Goal: Task Accomplishment & Management: Manage account settings

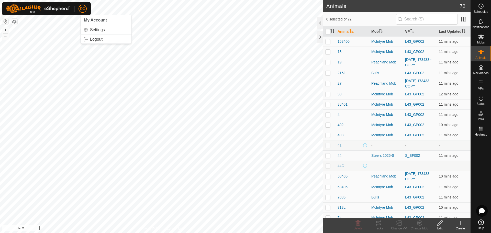
scroll to position [565, 0]
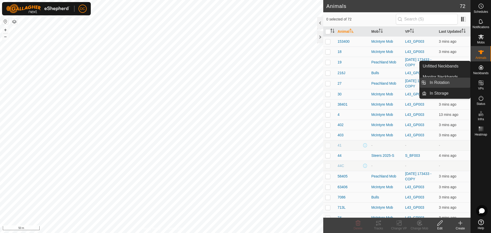
drag, startPoint x: 469, startPoint y: 83, endPoint x: 449, endPoint y: 81, distance: 20.4
click at [449, 81] on link "In Rotation" at bounding box center [449, 83] width 44 height 10
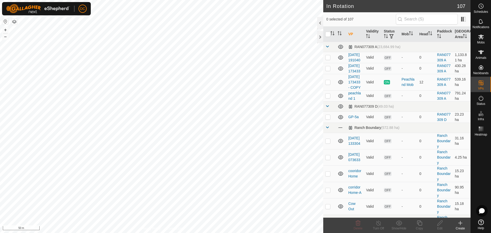
click at [328, 129] on span at bounding box center [327, 127] width 4 height 4
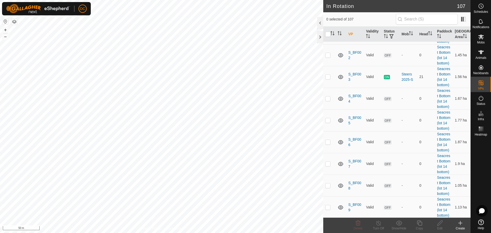
scroll to position [153, 0]
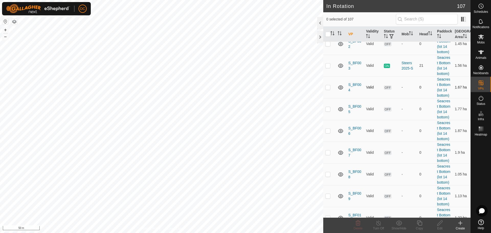
click at [328, 89] on p-checkbox at bounding box center [327, 87] width 5 height 4
checkbox input "true"
click at [329, 111] on p-checkbox at bounding box center [327, 109] width 5 height 4
checkbox input "true"
click at [329, 133] on p-checkbox at bounding box center [327, 131] width 5 height 4
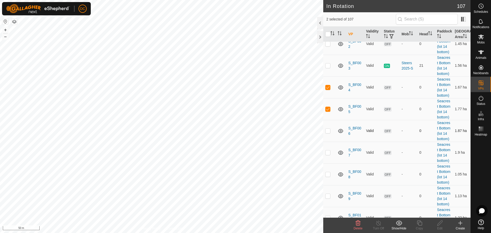
checkbox input "true"
click at [328, 154] on p-checkbox at bounding box center [327, 152] width 5 height 4
checkbox input "true"
click at [327, 133] on p-checkbox at bounding box center [327, 131] width 5 height 4
checkbox input "false"
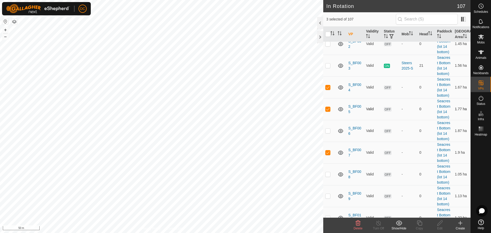
click at [326, 111] on p-checkbox at bounding box center [327, 109] width 5 height 4
checkbox input "false"
click at [328, 89] on p-checkbox at bounding box center [327, 87] width 5 height 4
checkbox input "false"
click at [327, 154] on p-checkbox at bounding box center [327, 152] width 5 height 4
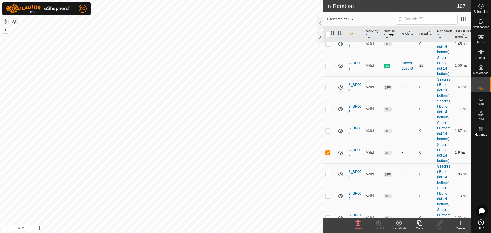
checkbox input "false"
click at [481, 8] on icon at bounding box center [481, 6] width 6 height 6
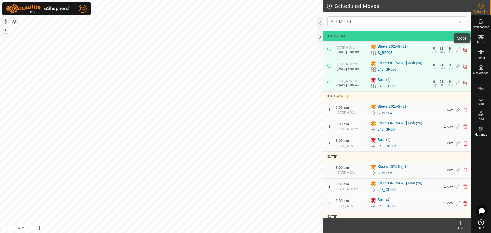
click at [483, 38] on icon at bounding box center [481, 37] width 6 height 5
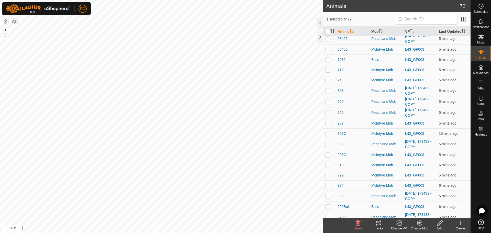
scroll to position [205, 0]
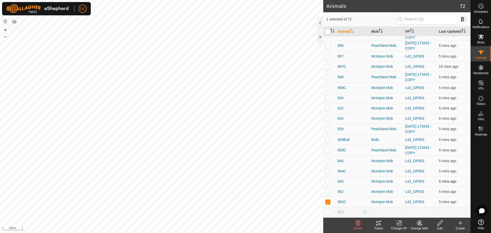
click at [328, 182] on p-checkbox at bounding box center [327, 181] width 5 height 4
checkbox input "true"
click at [327, 108] on p-checkbox at bounding box center [327, 108] width 5 height 4
checkbox input "true"
click at [328, 88] on p-checkbox at bounding box center [327, 88] width 5 height 4
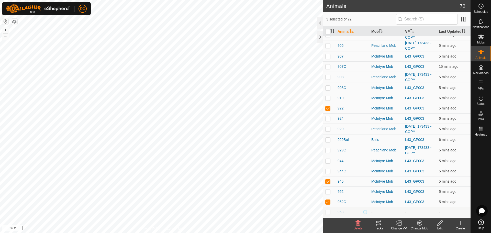
checkbox input "true"
click at [329, 56] on p-checkbox at bounding box center [327, 56] width 5 height 4
checkbox input "true"
drag, startPoint x: 329, startPoint y: 66, endPoint x: 331, endPoint y: 70, distance: 5.0
click at [329, 68] on p-checkbox at bounding box center [327, 66] width 5 height 4
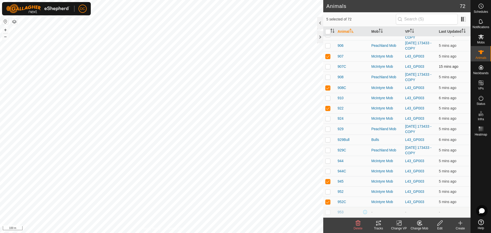
checkbox input "true"
click at [379, 222] on icon at bounding box center [378, 223] width 5 height 4
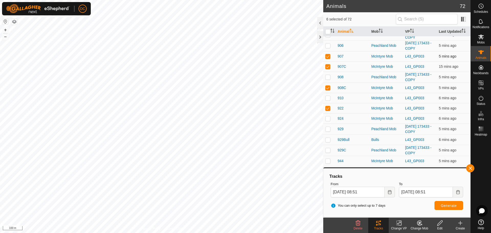
click at [328, 56] on p-checkbox at bounding box center [327, 56] width 5 height 4
checkbox input "false"
click at [328, 68] on p-checkbox at bounding box center [327, 66] width 5 height 4
checkbox input "false"
drag, startPoint x: 328, startPoint y: 89, endPoint x: 328, endPoint y: 96, distance: 7.2
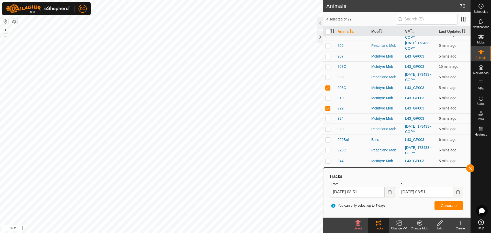
click at [328, 89] on p-checkbox at bounding box center [327, 88] width 5 height 4
checkbox input "false"
click at [328, 108] on p-checkbox at bounding box center [327, 108] width 5 height 4
checkbox input "false"
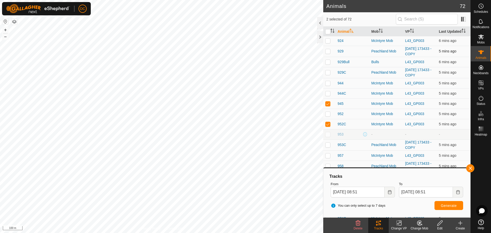
scroll to position [333, 0]
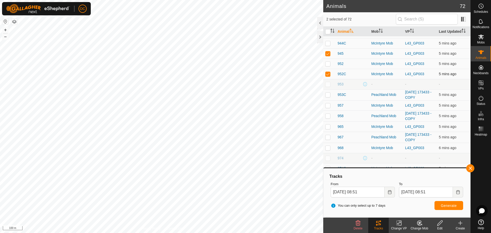
click at [328, 74] on p-checkbox at bounding box center [327, 74] width 5 height 4
checkbox input "false"
drag, startPoint x: 326, startPoint y: 53, endPoint x: 329, endPoint y: 53, distance: 3.1
click at [327, 53] on p-checkbox at bounding box center [327, 53] width 5 height 4
checkbox input "false"
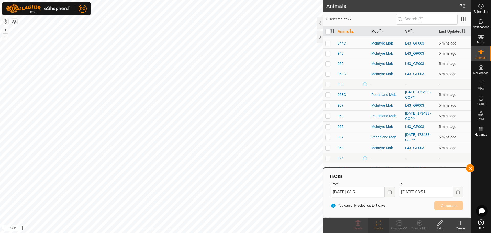
click at [378, 29] on th "Mob" at bounding box center [386, 32] width 34 height 10
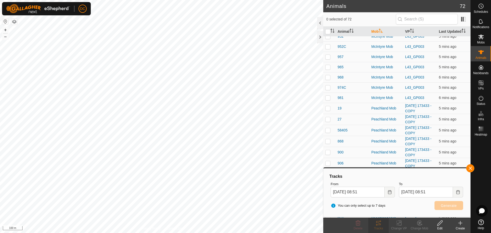
scroll to position [0, 0]
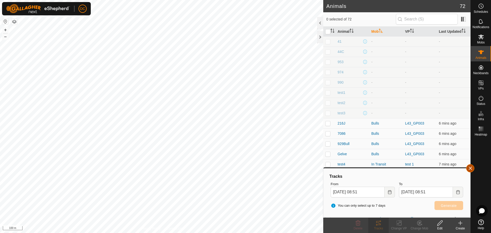
click at [469, 166] on button "button" at bounding box center [470, 168] width 8 height 8
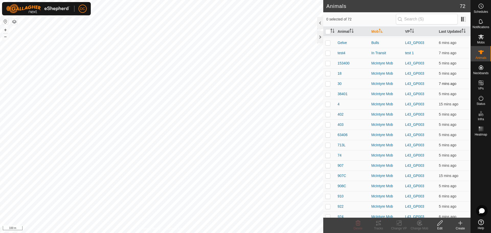
scroll to position [77, 0]
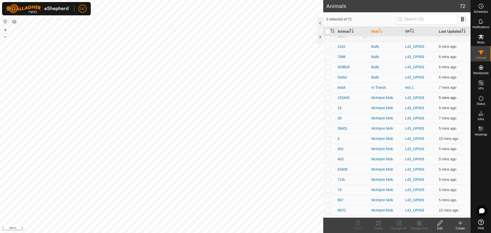
click at [328, 100] on td at bounding box center [329, 98] width 12 height 10
checkbox input "true"
click at [327, 110] on td at bounding box center [329, 108] width 12 height 10
checkbox input "true"
click at [329, 119] on p-checkbox at bounding box center [327, 118] width 5 height 4
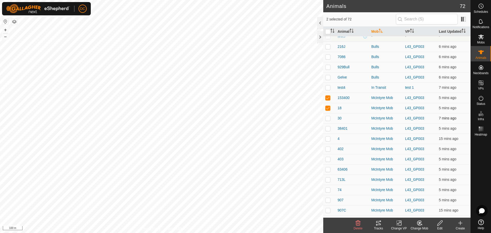
checkbox input "true"
click at [329, 128] on p-checkbox at bounding box center [327, 128] width 5 height 4
checkbox input "true"
click at [327, 139] on p-checkbox at bounding box center [327, 139] width 5 height 4
checkbox input "true"
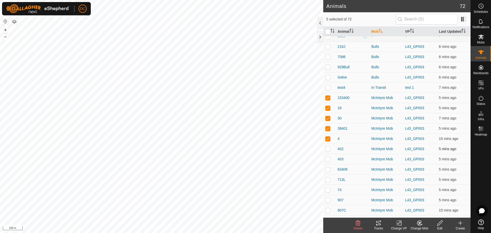
click at [328, 151] on td at bounding box center [329, 149] width 12 height 10
checkbox input "true"
click at [327, 160] on p-checkbox at bounding box center [327, 159] width 5 height 4
checkbox input "true"
click at [380, 224] on icon at bounding box center [378, 223] width 5 height 4
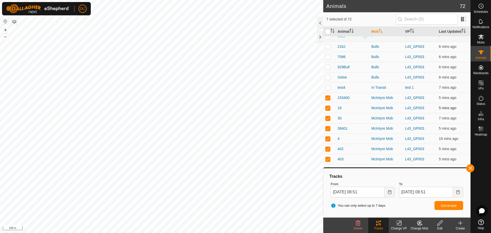
drag, startPoint x: 328, startPoint y: 97, endPoint x: 328, endPoint y: 107, distance: 10.0
click at [328, 98] on p-checkbox at bounding box center [327, 98] width 5 height 4
checkbox input "false"
click at [328, 108] on p-checkbox at bounding box center [327, 108] width 5 height 4
checkbox input "false"
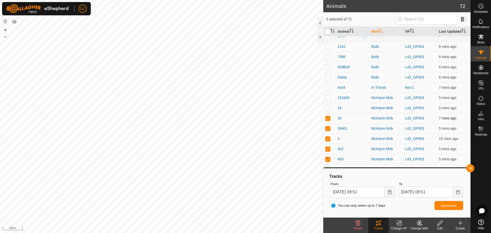
click at [328, 119] on p-checkbox at bounding box center [327, 118] width 5 height 4
checkbox input "false"
click at [328, 129] on p-checkbox at bounding box center [327, 128] width 5 height 4
checkbox input "false"
click at [326, 138] on p-checkbox at bounding box center [327, 139] width 5 height 4
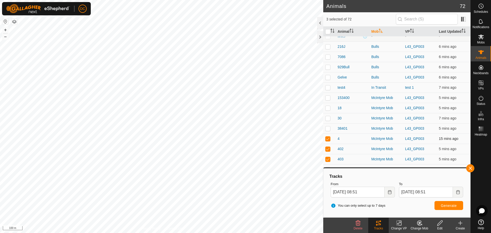
checkbox input "false"
click at [329, 150] on p-checkbox at bounding box center [327, 149] width 5 height 4
checkbox input "false"
click at [329, 158] on p-checkbox at bounding box center [327, 159] width 5 height 4
checkbox input "false"
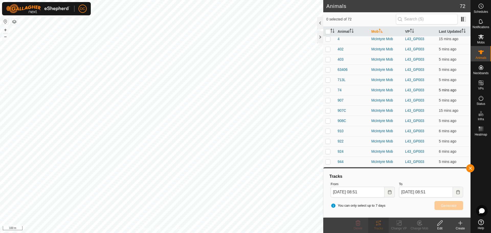
scroll to position [179, 0]
click at [328, 68] on p-checkbox at bounding box center [327, 67] width 5 height 4
checkbox input "true"
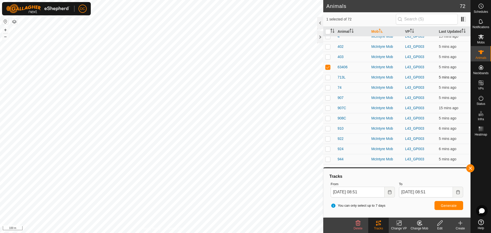
click at [327, 76] on p-checkbox at bounding box center [327, 77] width 5 height 4
checkbox input "true"
click at [328, 87] on p-checkbox at bounding box center [327, 87] width 5 height 4
checkbox input "true"
click at [328, 100] on p-checkbox at bounding box center [327, 98] width 5 height 4
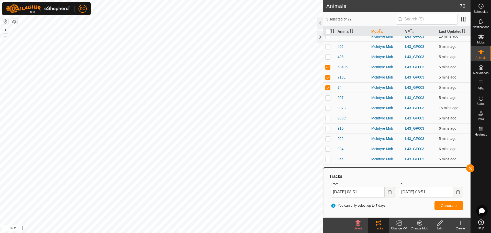
checkbox input "true"
click at [327, 107] on p-checkbox at bounding box center [327, 108] width 5 height 4
checkbox input "true"
click at [328, 117] on p-checkbox at bounding box center [327, 118] width 5 height 4
checkbox input "true"
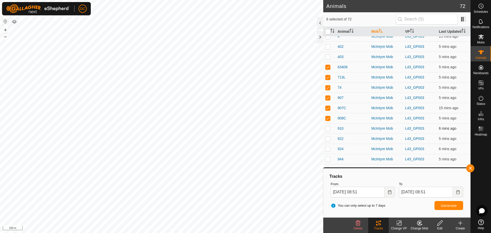
click at [328, 127] on p-checkbox at bounding box center [327, 128] width 5 height 4
checkbox input "true"
click at [472, 168] on button "button" at bounding box center [470, 168] width 8 height 8
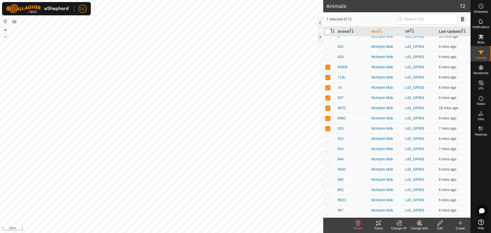
click at [380, 222] on icon at bounding box center [378, 223] width 6 height 6
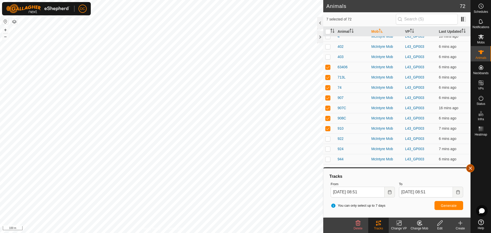
click at [472, 167] on button "button" at bounding box center [470, 168] width 8 height 8
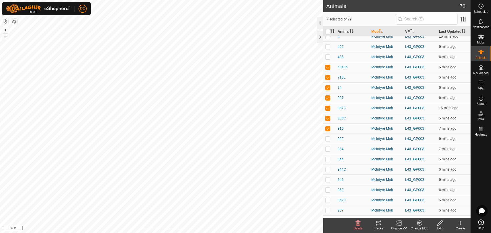
click at [328, 68] on p-checkbox at bounding box center [327, 67] width 5 height 4
checkbox input "false"
click at [326, 77] on p-checkbox at bounding box center [327, 77] width 5 height 4
checkbox input "false"
click at [327, 88] on p-checkbox at bounding box center [327, 87] width 5 height 4
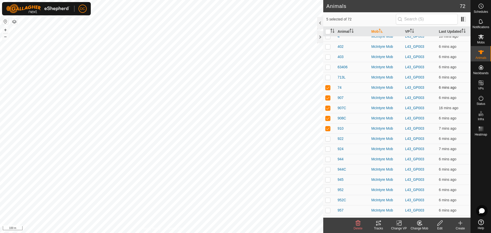
checkbox input "false"
click at [328, 97] on p-checkbox at bounding box center [327, 98] width 5 height 4
checkbox input "false"
click at [327, 109] on p-checkbox at bounding box center [327, 108] width 5 height 4
checkbox input "false"
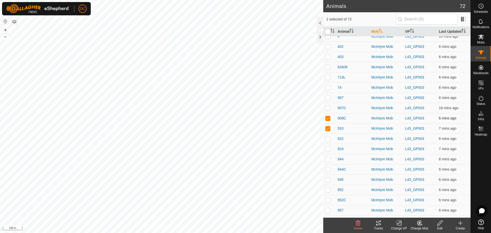
click at [329, 118] on p-checkbox at bounding box center [327, 118] width 5 height 4
checkbox input "false"
click at [328, 128] on p-checkbox at bounding box center [327, 128] width 5 height 4
checkbox input "false"
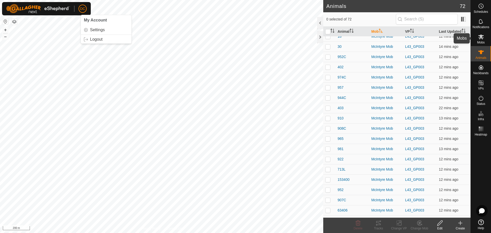
click at [481, 40] on es-mob-svg-icon at bounding box center [481, 37] width 9 height 8
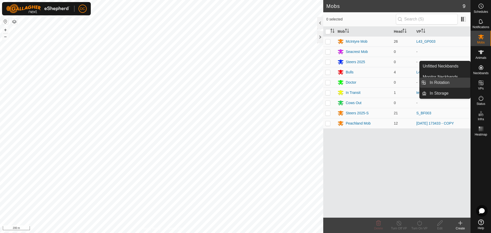
click at [446, 83] on link "In Rotation" at bounding box center [449, 83] width 44 height 10
